Goal: Obtain resource: Download file/media

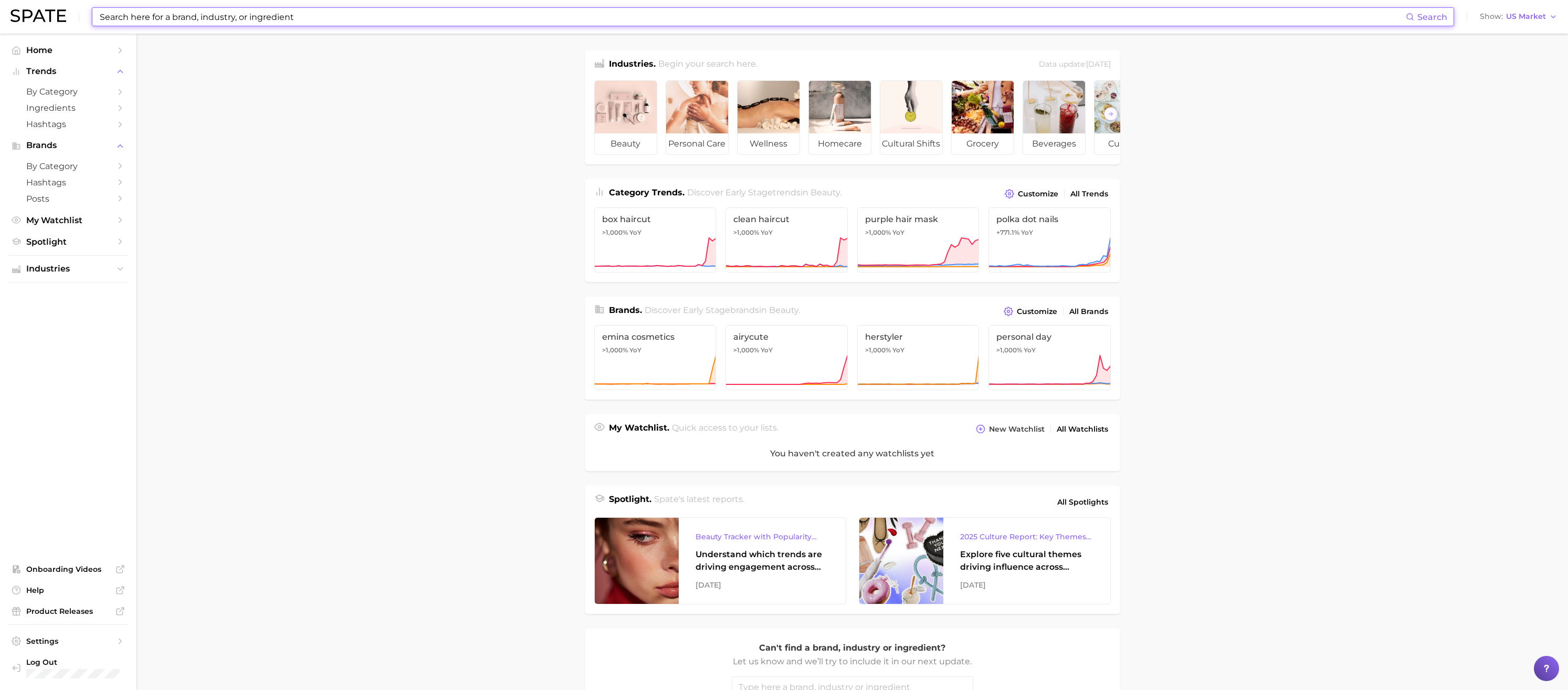
drag, startPoint x: 164, startPoint y: 19, endPoint x: 174, endPoint y: 5, distance: 17.2
click at [164, 19] on input at bounding box center [752, 17] width 1307 height 18
click at [90, 91] on span "by Category" at bounding box center [68, 92] width 84 height 10
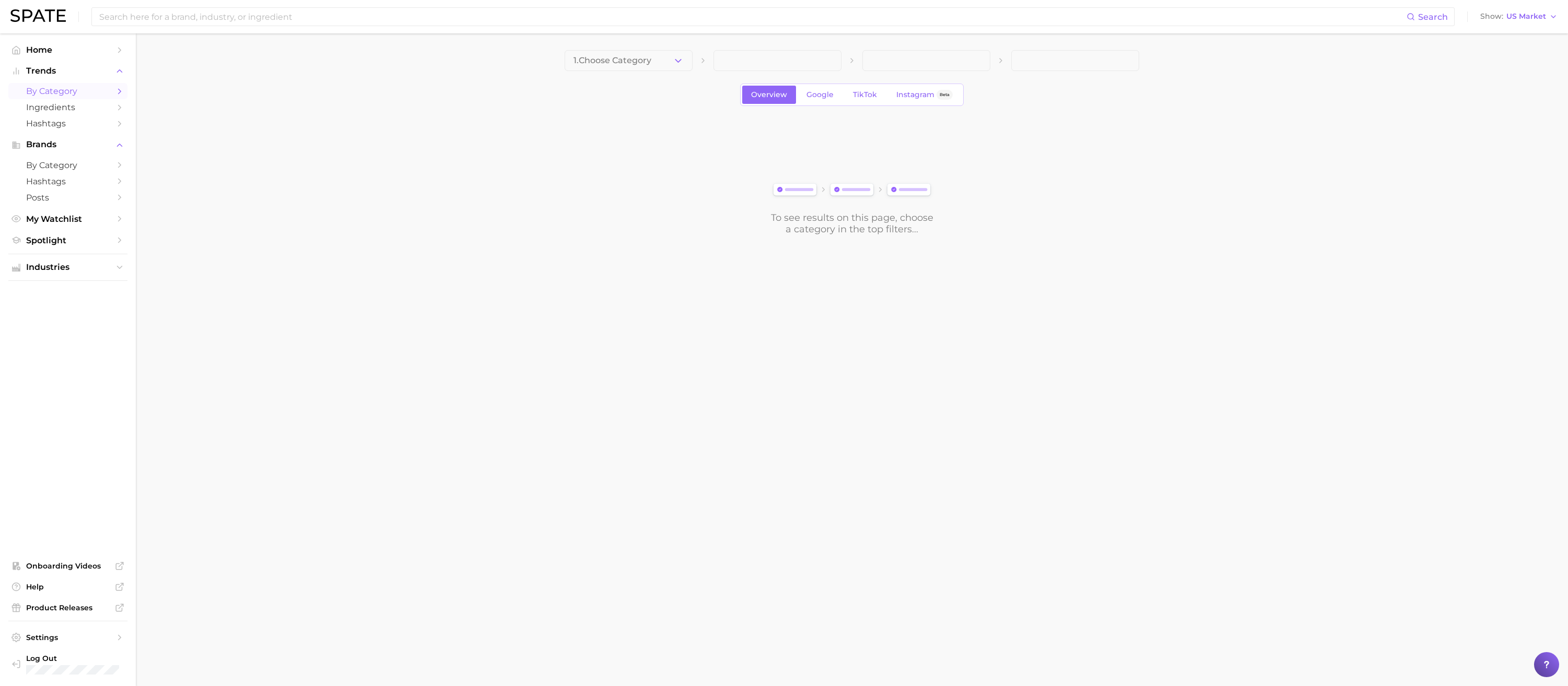
click at [675, 58] on icon "button" at bounding box center [678, 60] width 11 height 11
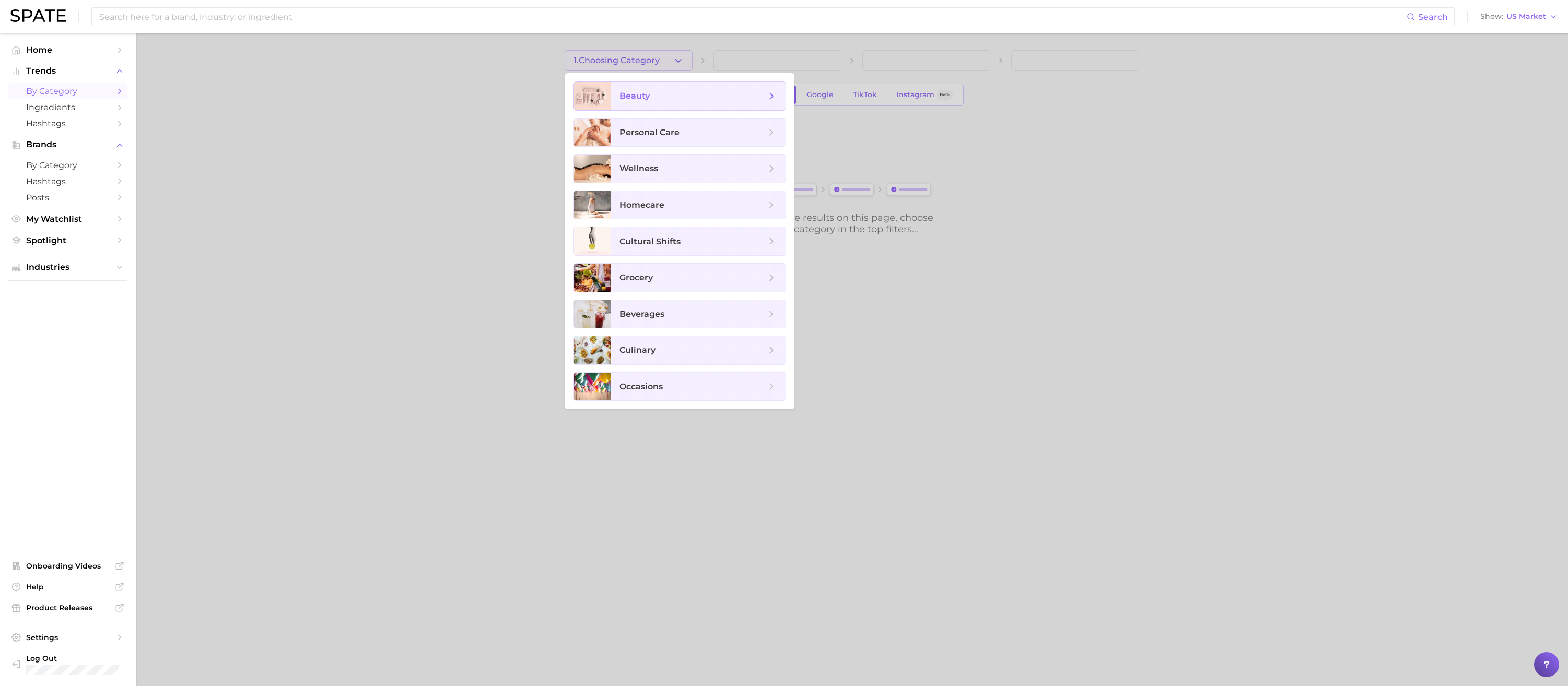
click at [638, 101] on span "beauty" at bounding box center [692, 96] width 146 height 12
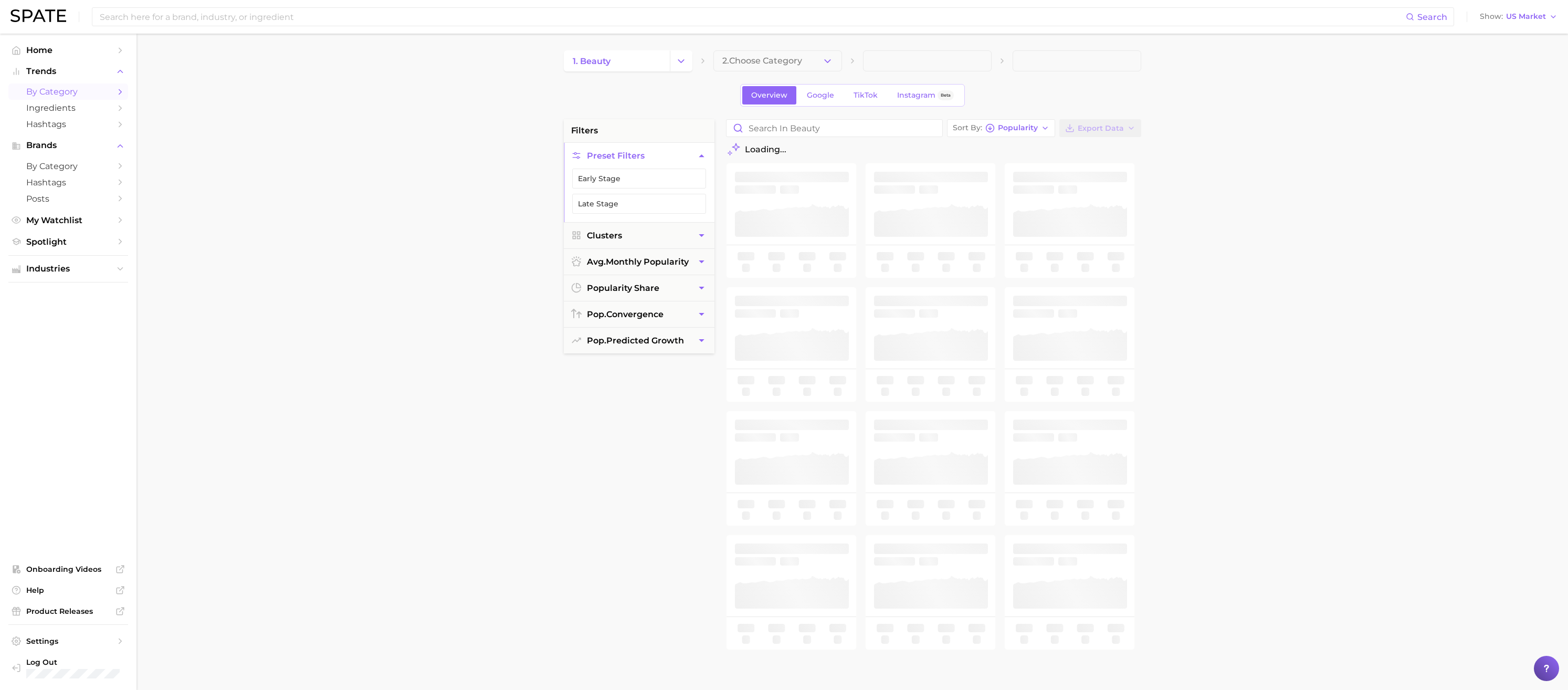
click at [776, 60] on span "2. Choose Category" at bounding box center [762, 61] width 80 height 9
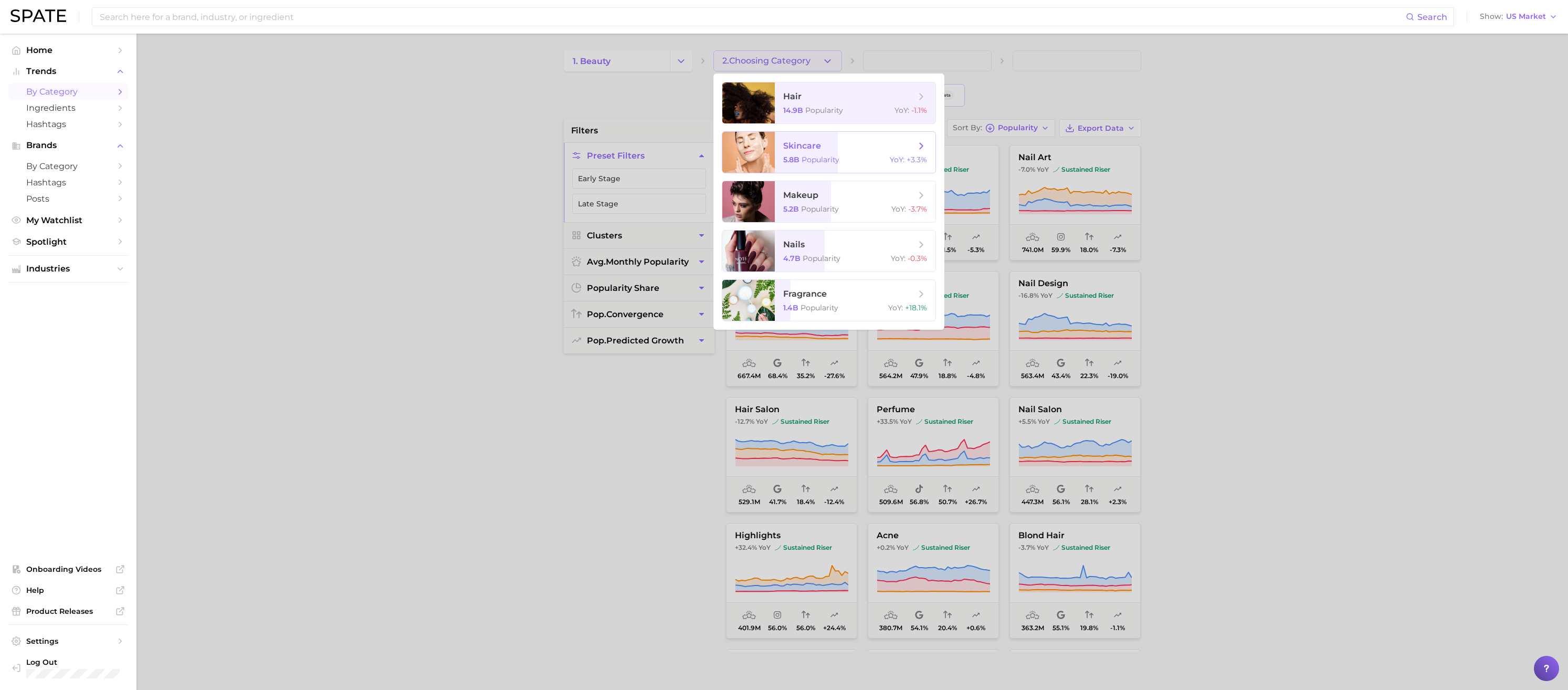
click at [821, 158] on span "Popularity" at bounding box center [820, 159] width 38 height 9
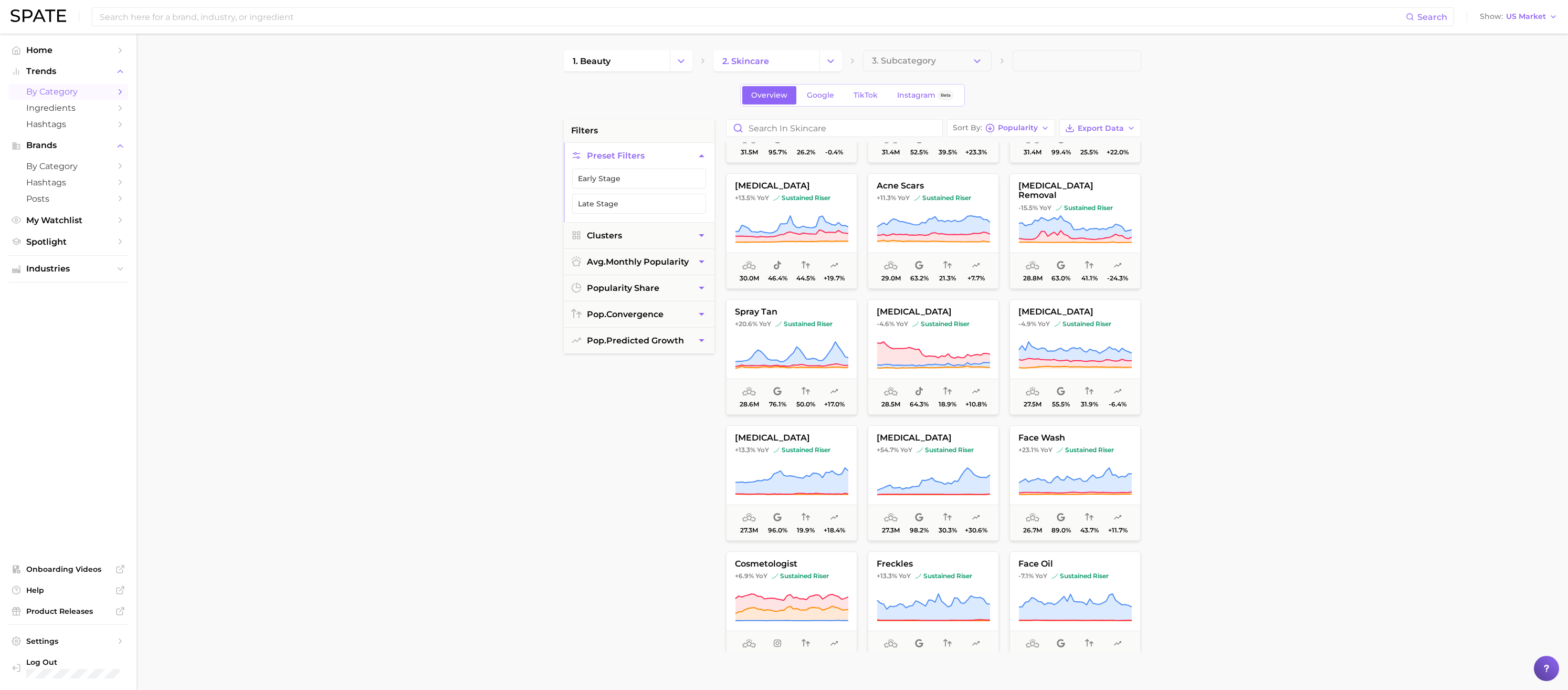
click at [1127, 129] on icon "button" at bounding box center [1131, 128] width 8 height 8
click at [1086, 150] on span "Card Data CSV" at bounding box center [1071, 148] width 56 height 9
click at [985, 56] on button "3. Subcategory" at bounding box center [927, 61] width 128 height 21
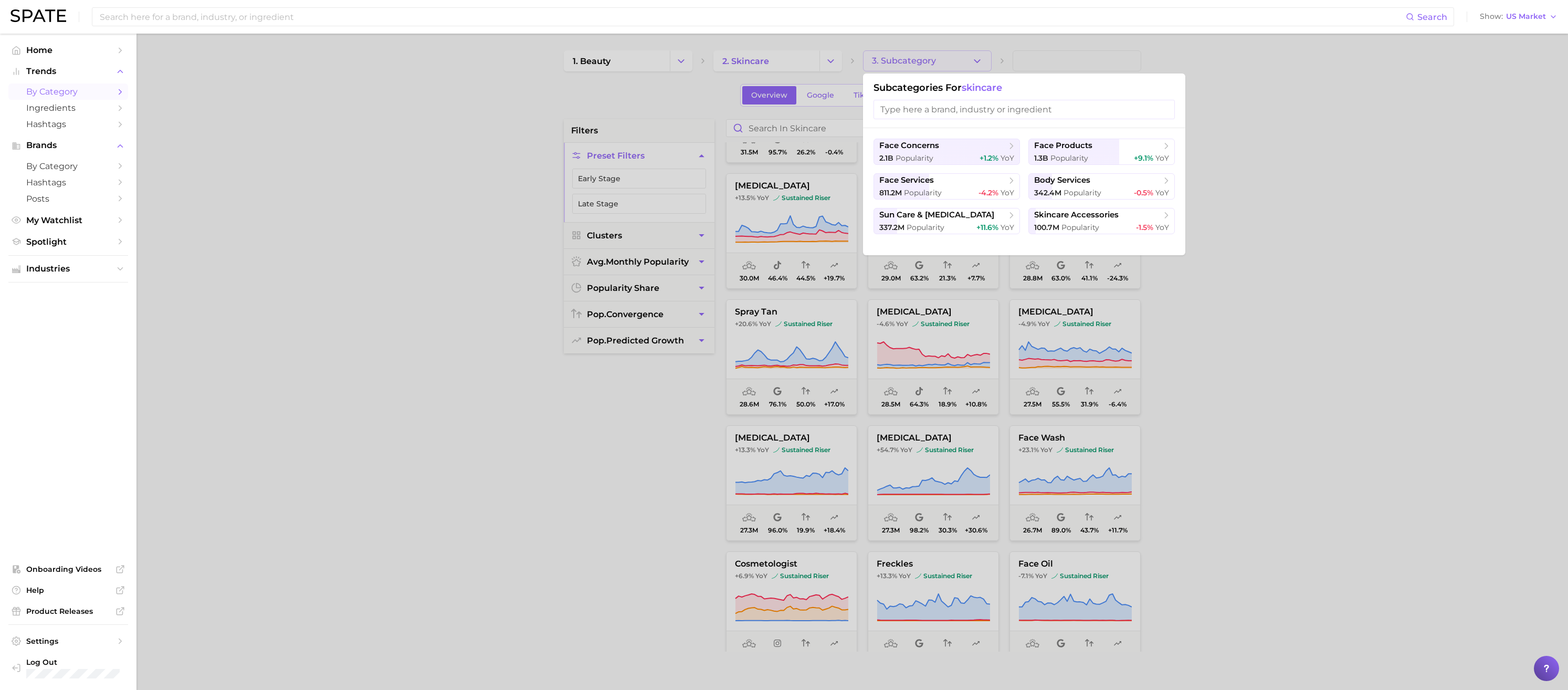
click at [985, 56] on div at bounding box center [784, 345] width 1568 height 690
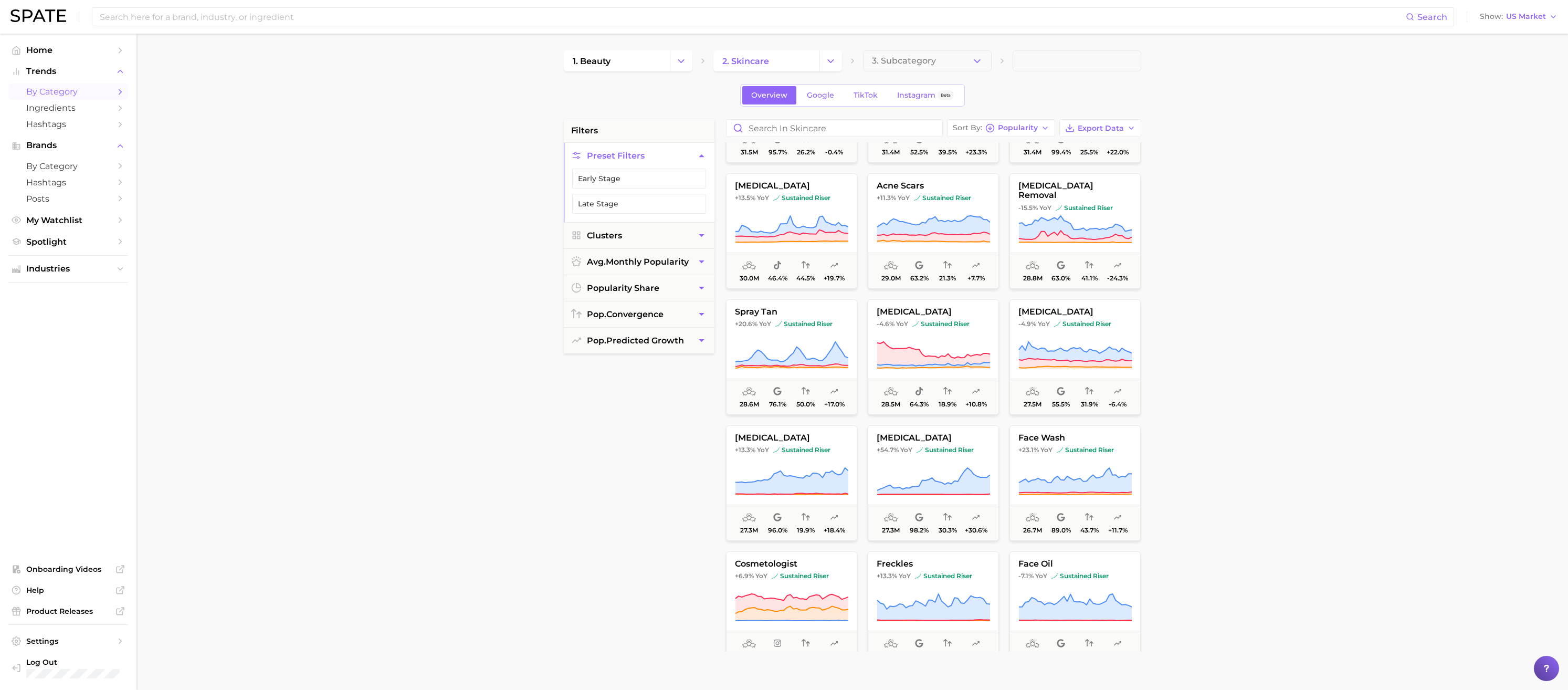
click at [1343, 221] on main "1. beauty 2. skincare 3. Subcategory Overview Google TikTok Instagram Beta filt…" at bounding box center [852, 432] width 1431 height 797
click at [979, 68] on button "3. Subcategory" at bounding box center [927, 61] width 128 height 21
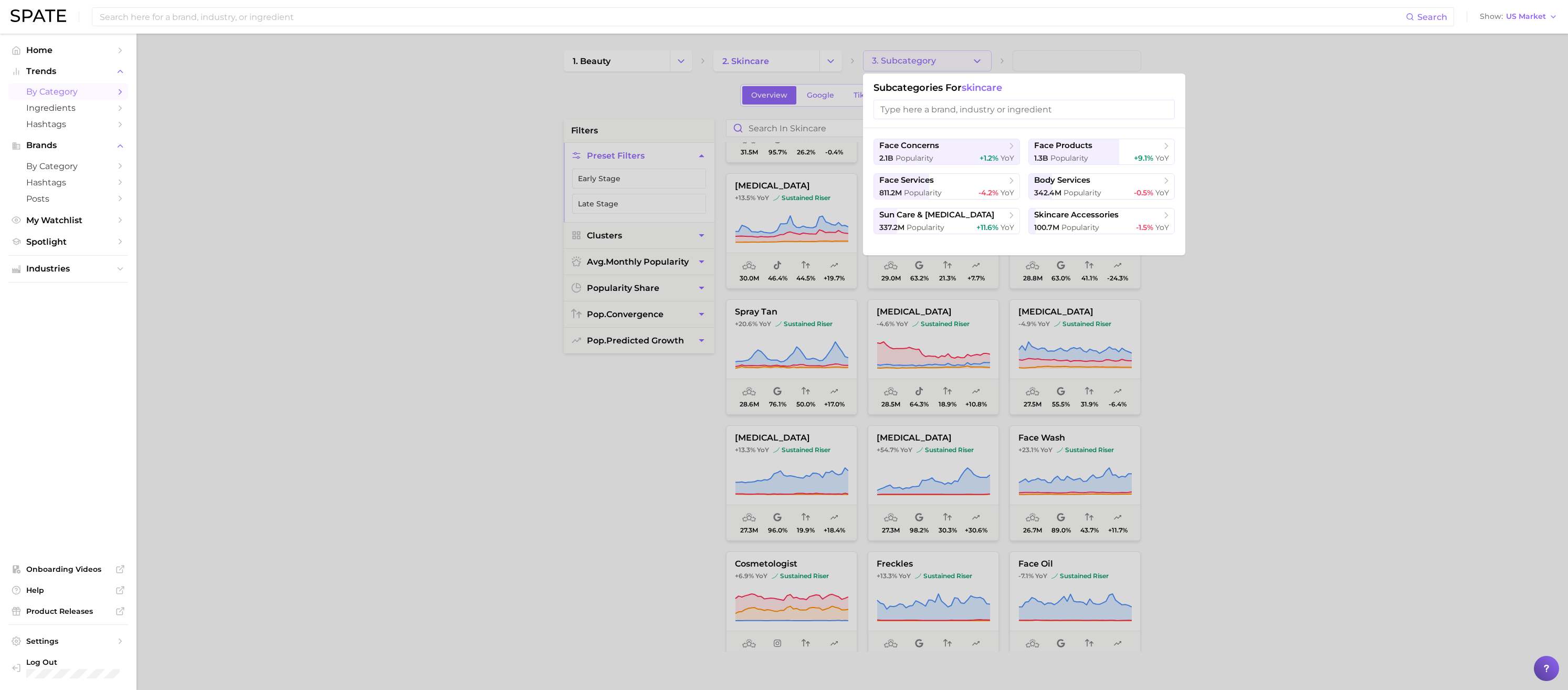
click at [998, 148] on span "face concerns" at bounding box center [943, 146] width 128 height 11
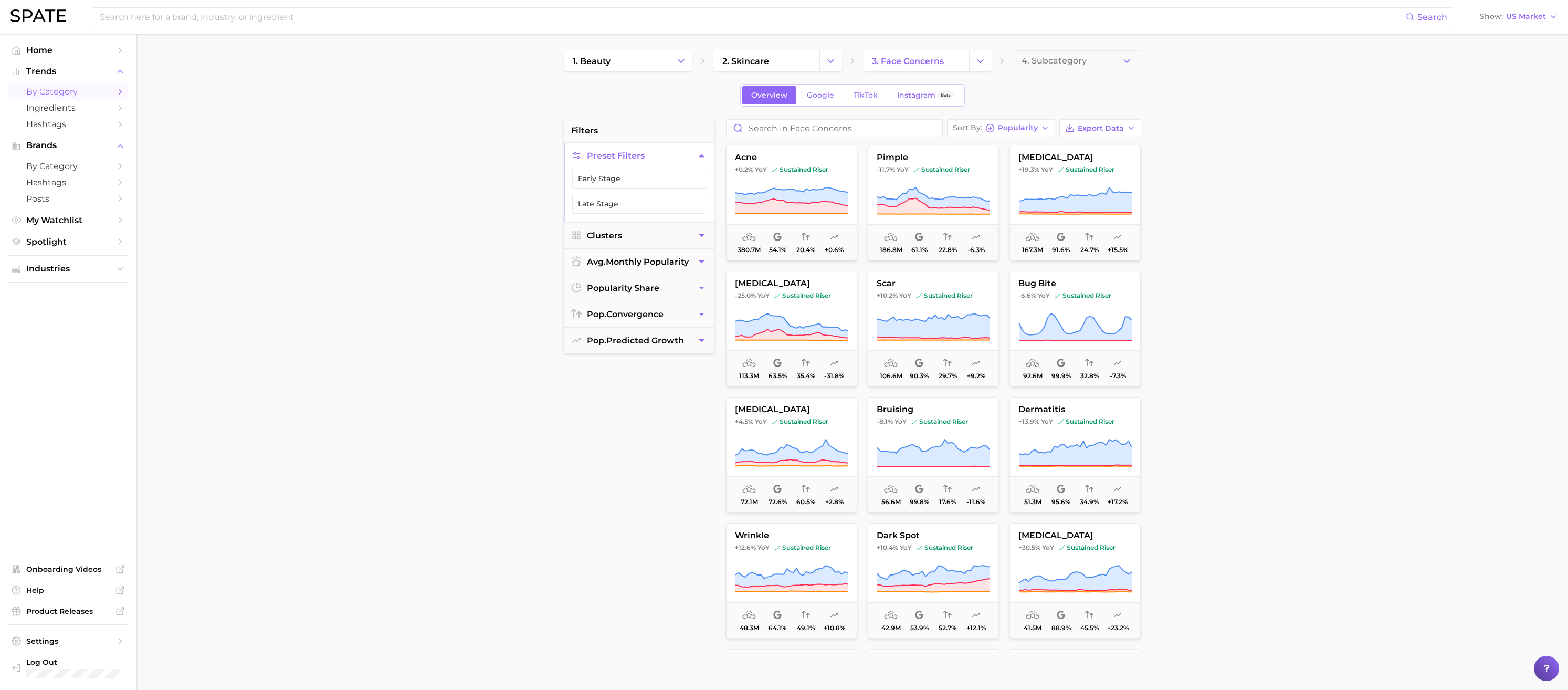
click at [1120, 127] on span "Export Data" at bounding box center [1101, 128] width 46 height 9
click at [1085, 146] on span "Card Data CSV" at bounding box center [1071, 148] width 56 height 9
